Goal: Task Accomplishment & Management: Manage account settings

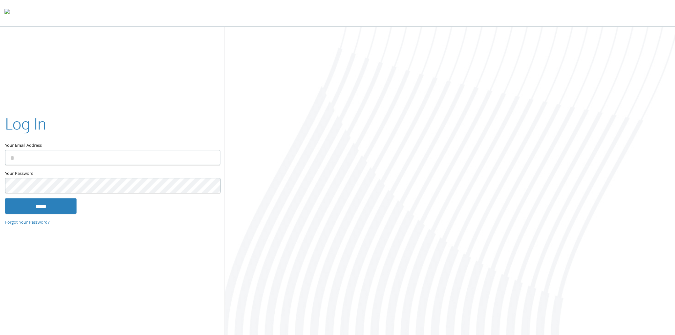
type input "**********"
click at [56, 210] on input "******" at bounding box center [40, 205] width 71 height 15
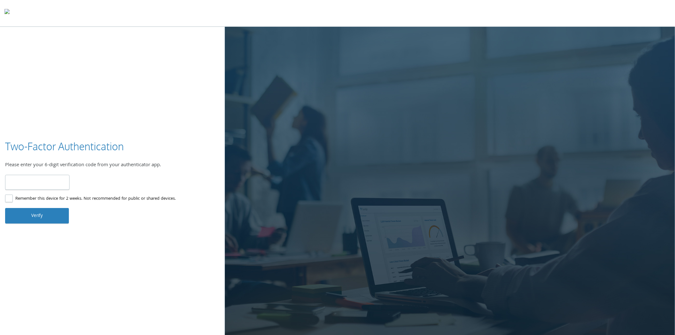
type input "******"
